Goal: Complete application form

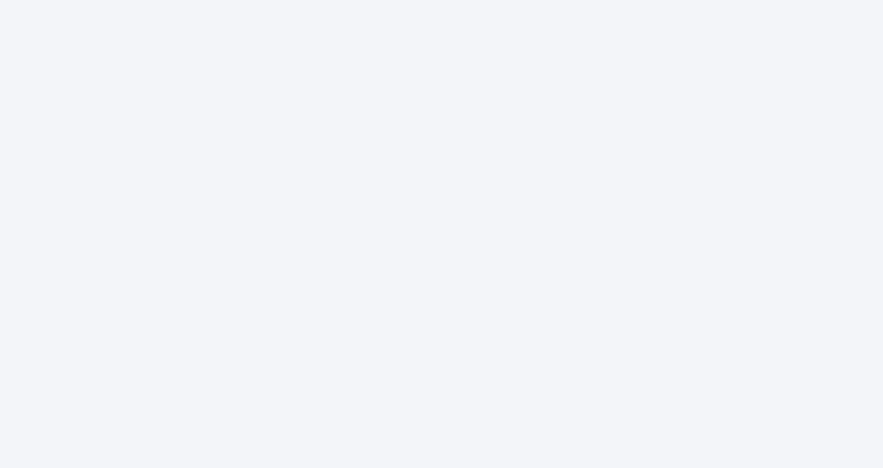
click at [815, 106] on div at bounding box center [441, 234] width 883 height 468
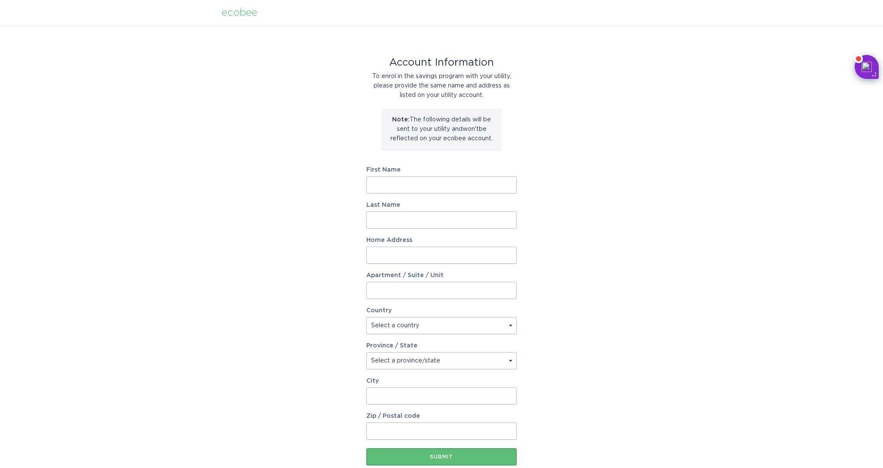
click at [430, 188] on input "First Name" at bounding box center [441, 184] width 150 height 17
type input "[PERSON_NAME]"
type input "[STREET_ADDRESS][PERSON_NAME]"
select select "US"
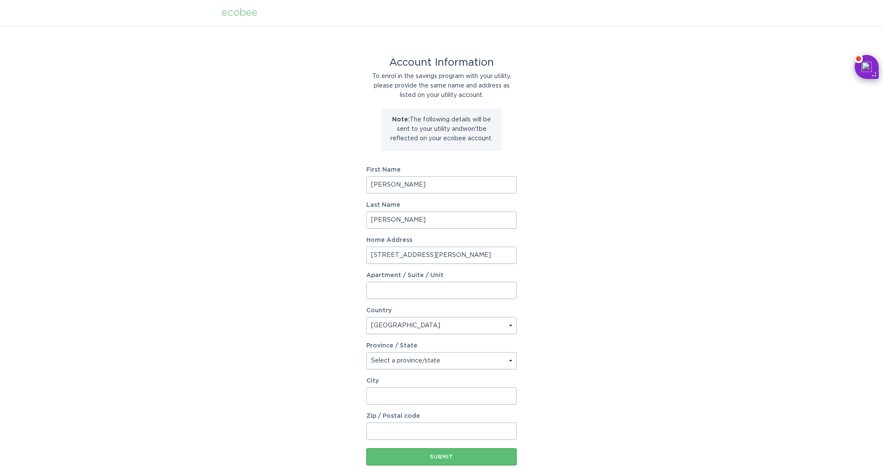
type input "Fullerton"
type input "92833"
select select "CA"
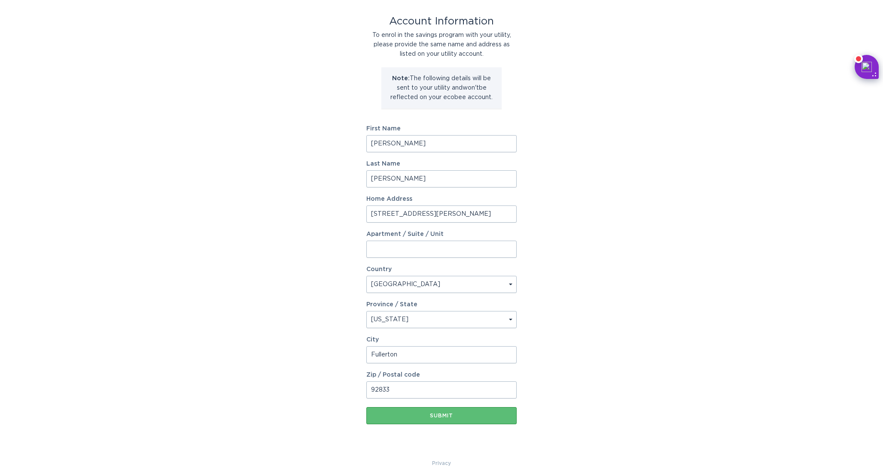
scroll to position [54, 0]
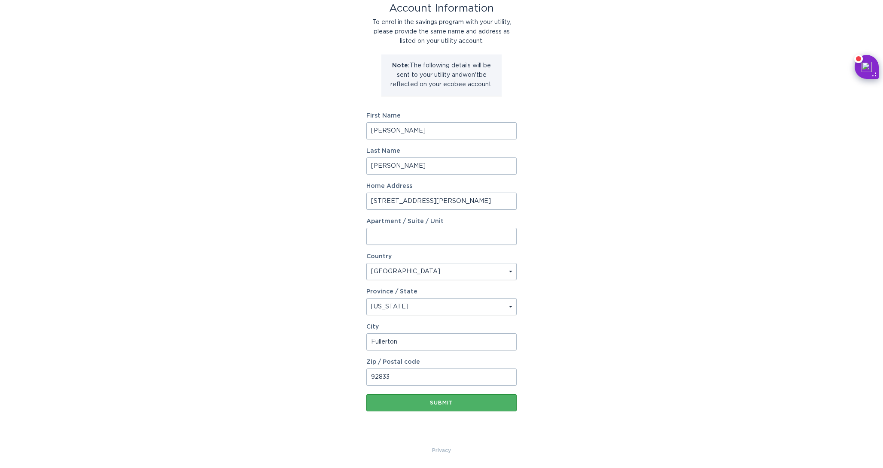
click at [421, 411] on button "Submit" at bounding box center [441, 403] width 150 height 17
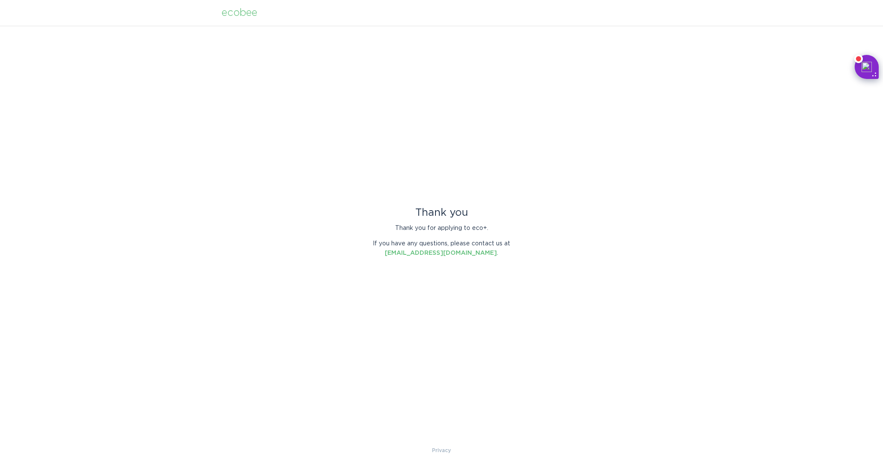
scroll to position [0, 0]
click at [475, 284] on div "Thank you Thank you for applying to eco+. If you have any questions, please con…" at bounding box center [441, 236] width 883 height 420
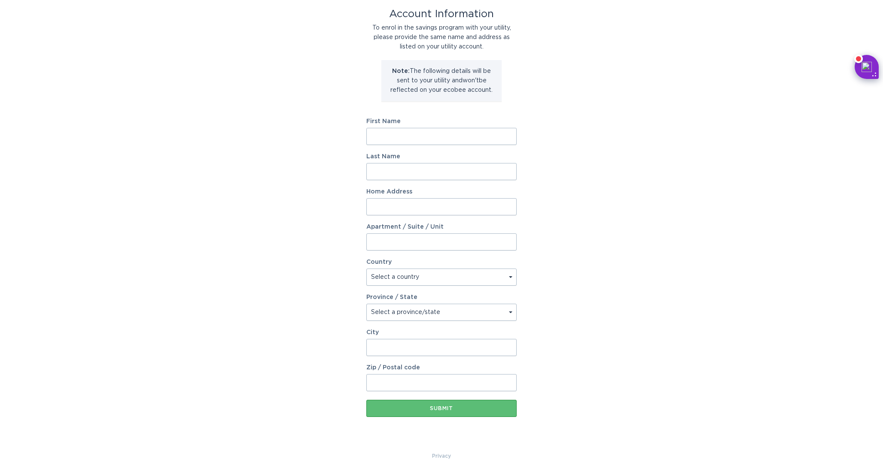
scroll to position [54, 0]
